Goal: Information Seeking & Learning: Check status

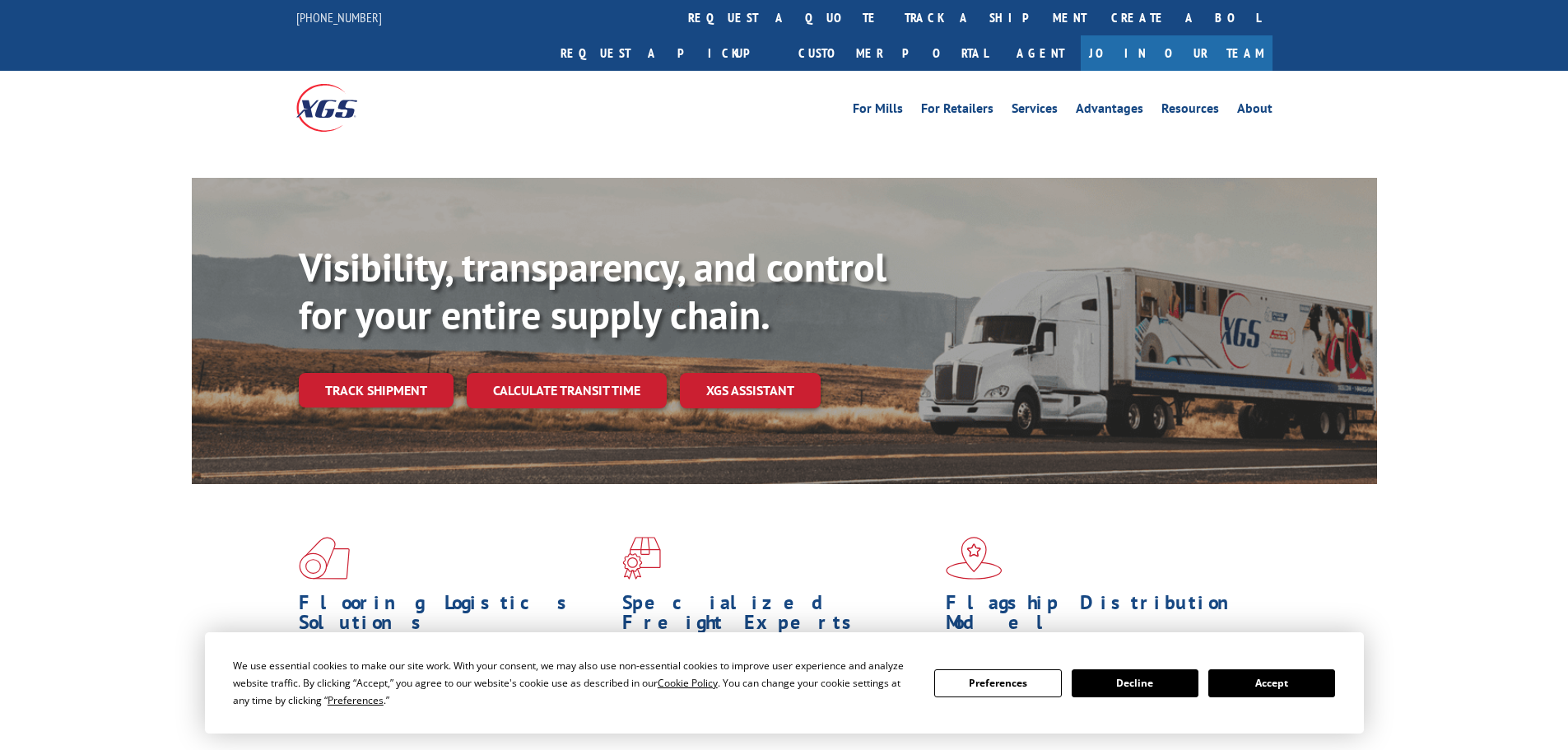
click at [363, 373] on link "Track shipment" at bounding box center [376, 390] width 155 height 35
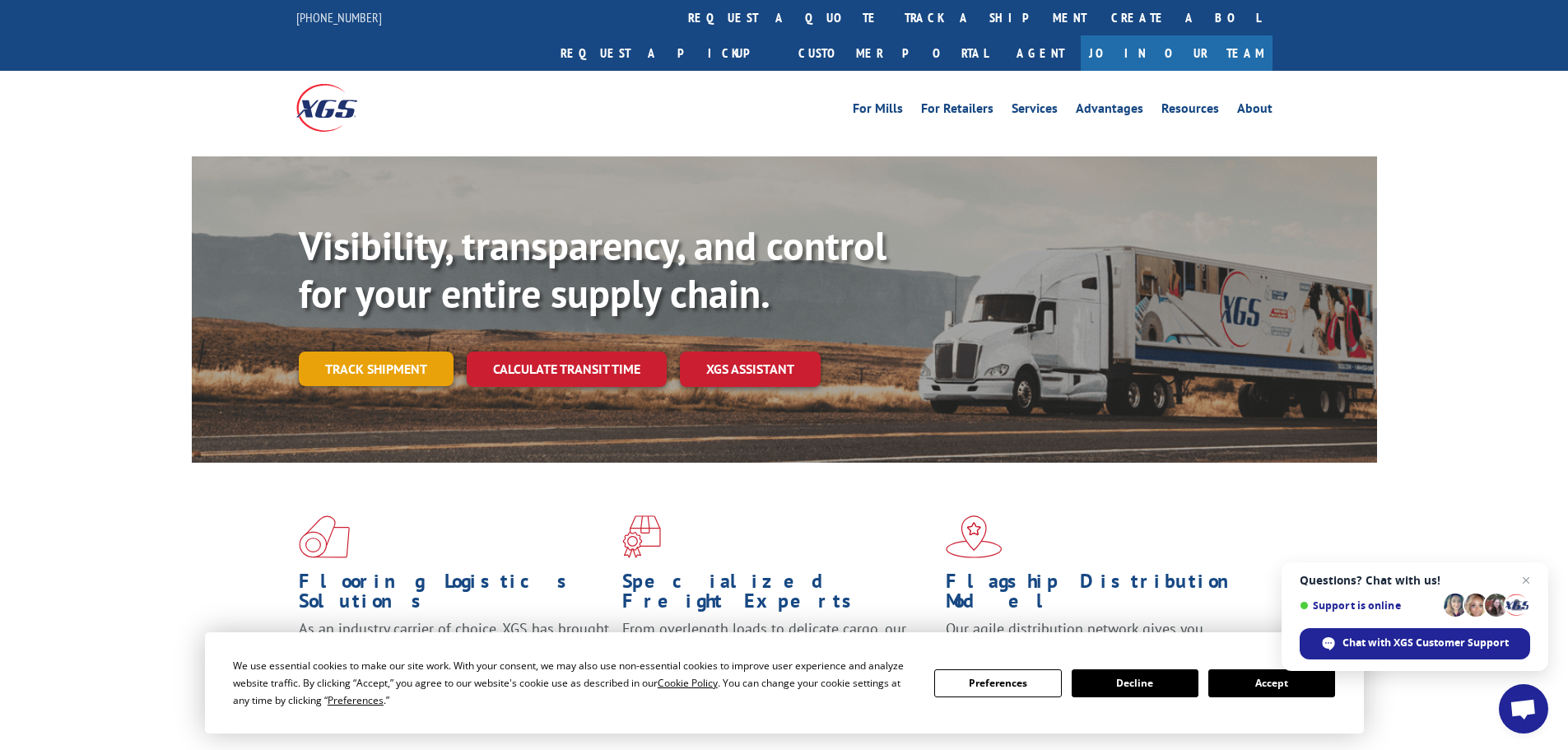
click at [380, 352] on link "Track shipment" at bounding box center [376, 369] width 155 height 35
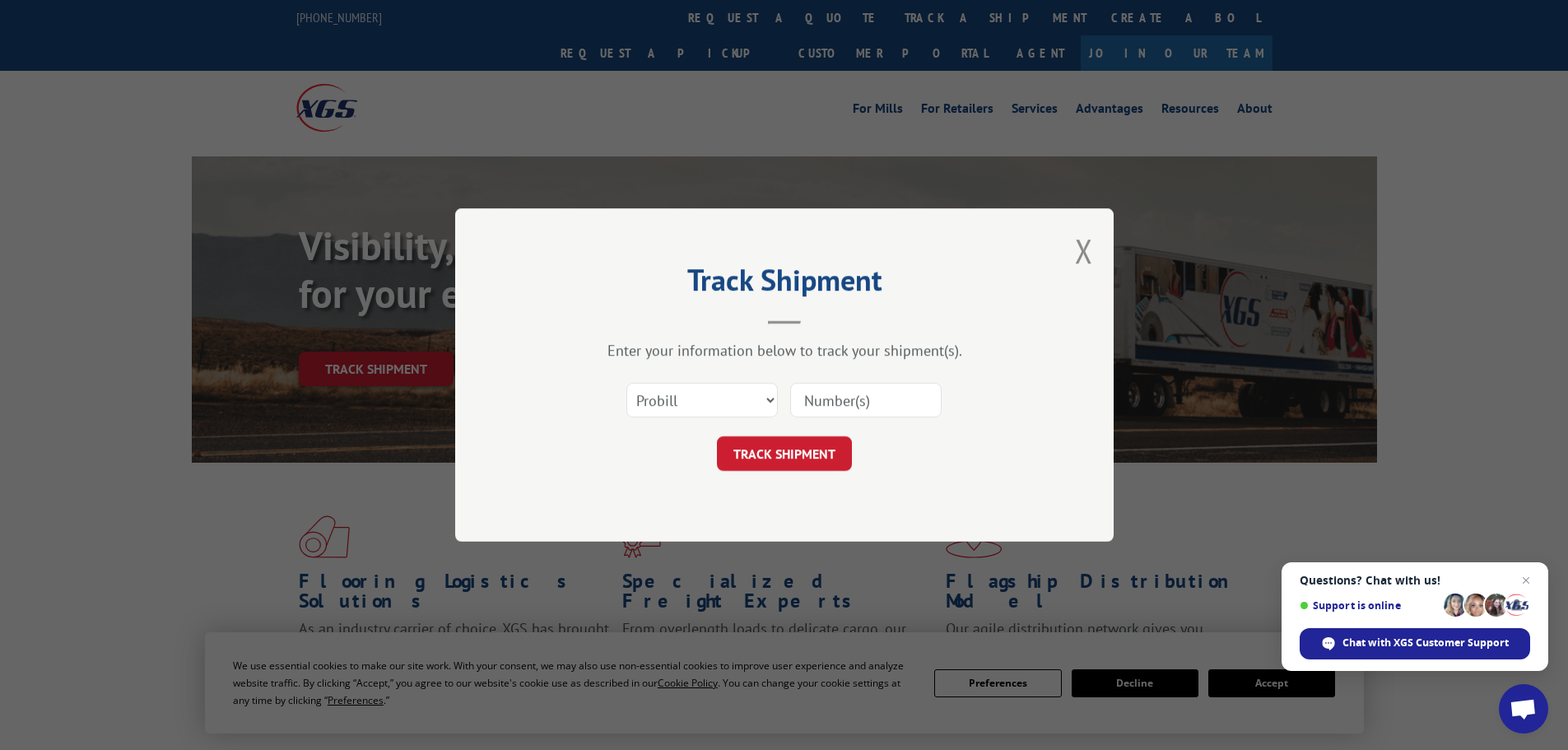
click at [835, 400] on input at bounding box center [865, 400] width 152 height 35
paste input "16998943"
type input "16998943"
click at [716, 436] on button "TRACK SHIPMENT" at bounding box center [784, 454] width 135 height 35
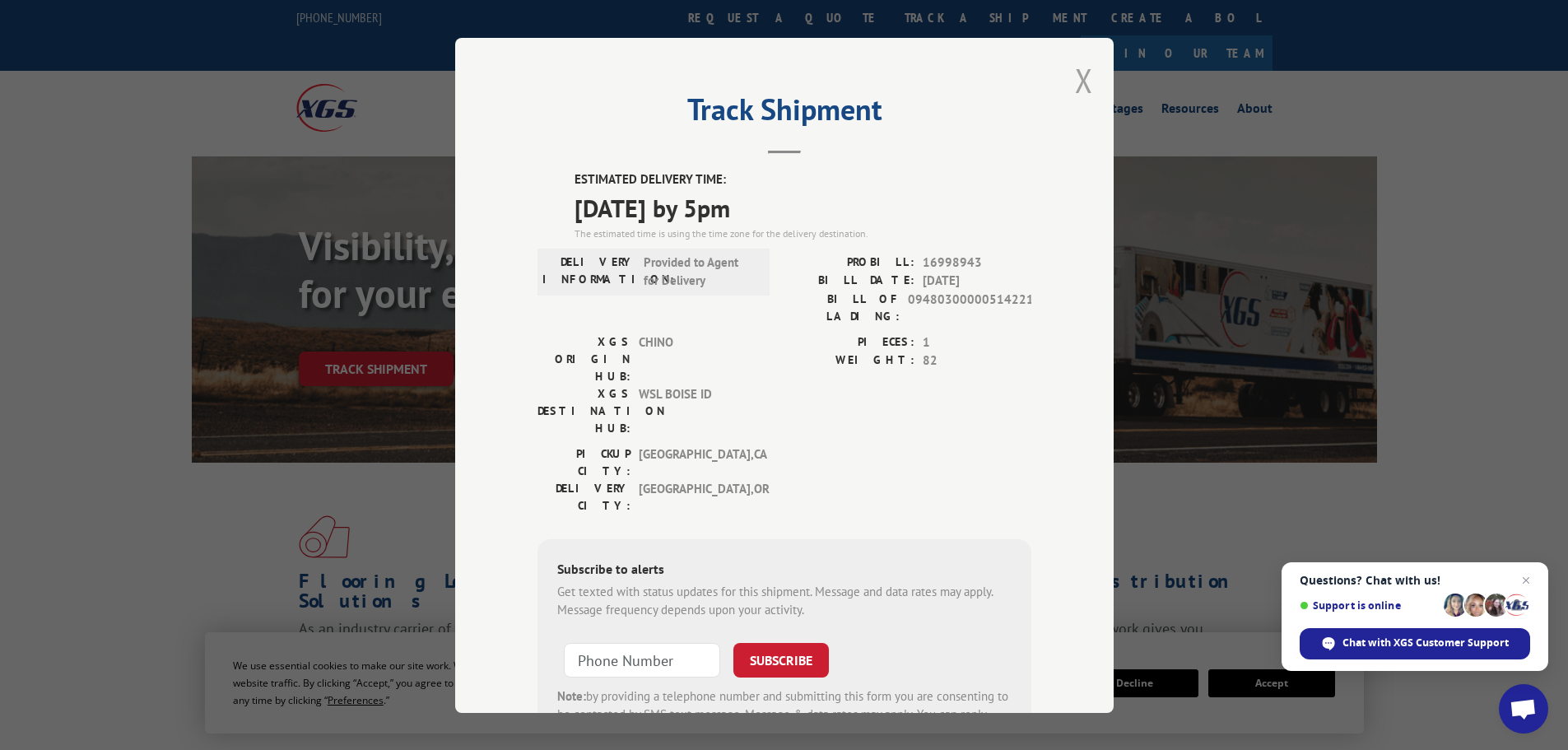
click at [1076, 80] on button "Close modal" at bounding box center [1084, 80] width 18 height 43
